Goal: Information Seeking & Learning: Learn about a topic

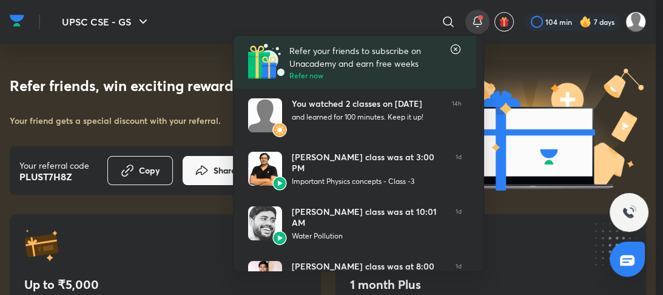
click at [479, 15] on div at bounding box center [331, 147] width 663 height 295
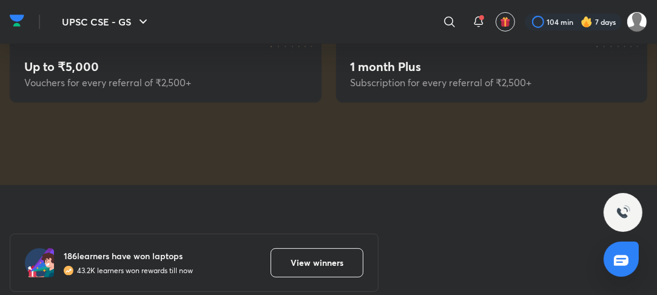
scroll to position [388, 0]
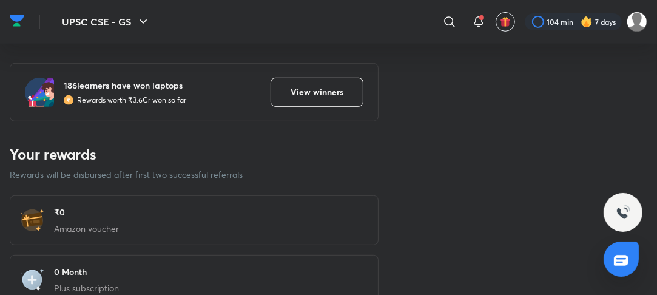
click at [16, 12] on img at bounding box center [17, 21] width 15 height 18
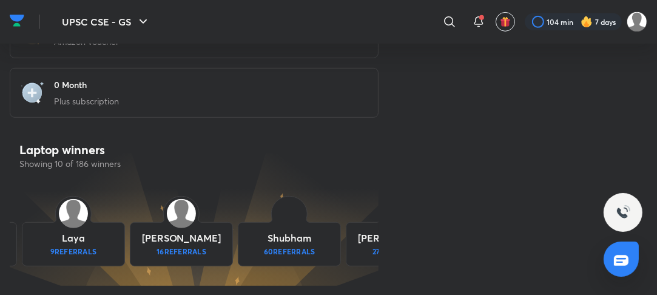
scroll to position [614, 0]
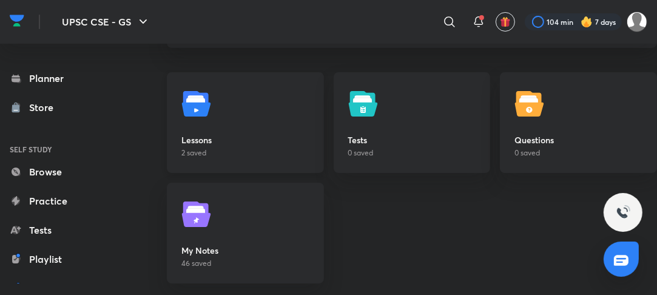
scroll to position [91, 0]
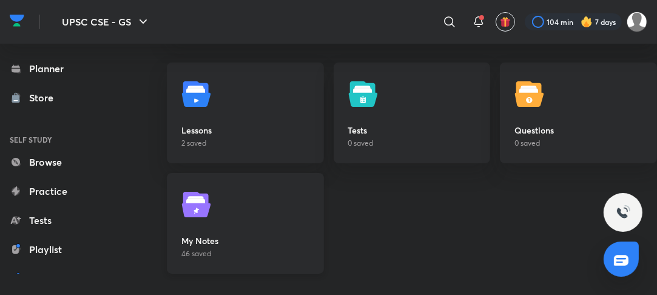
click at [248, 218] on link "My Notes 46 saved" at bounding box center [245, 223] width 157 height 101
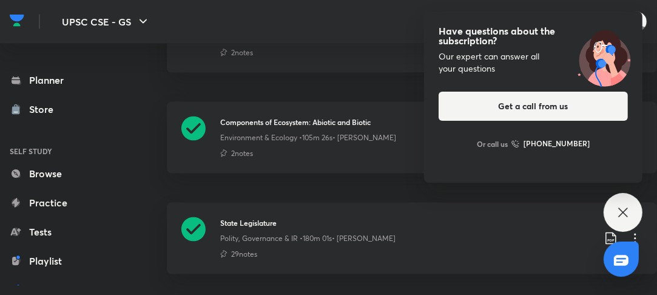
scroll to position [1283, 0]
click at [282, 240] on p "Polity, Governance & IR • 180m 01s • Dr Sidharth Arora" at bounding box center [307, 237] width 175 height 11
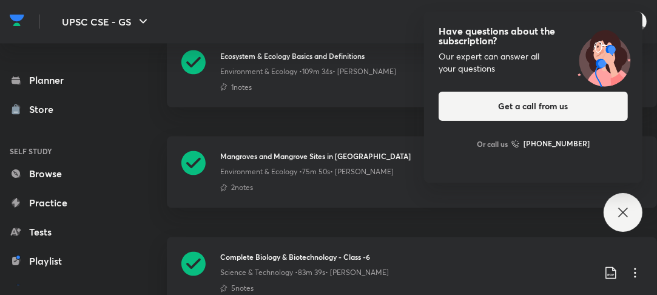
scroll to position [1551, 0]
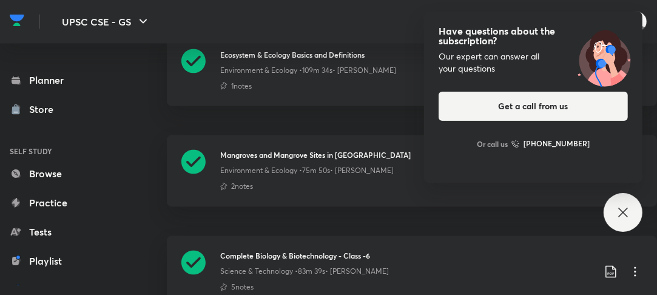
scroll to position [1283, 0]
